Goal: Find specific page/section: Find specific page/section

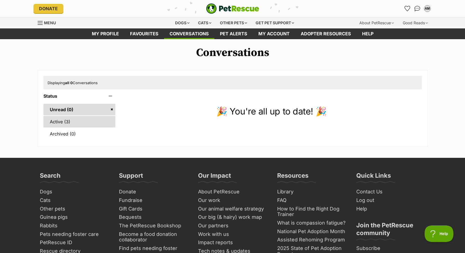
click at [56, 121] on link "Active (3)" at bounding box center [79, 122] width 72 height 12
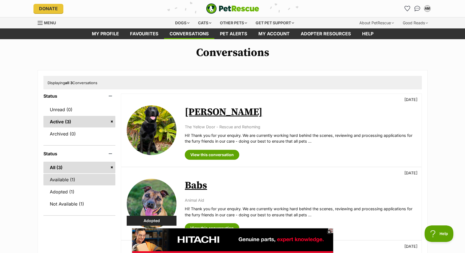
click at [60, 180] on link "Available (1)" at bounding box center [79, 180] width 72 height 12
